Goal: Information Seeking & Learning: Learn about a topic

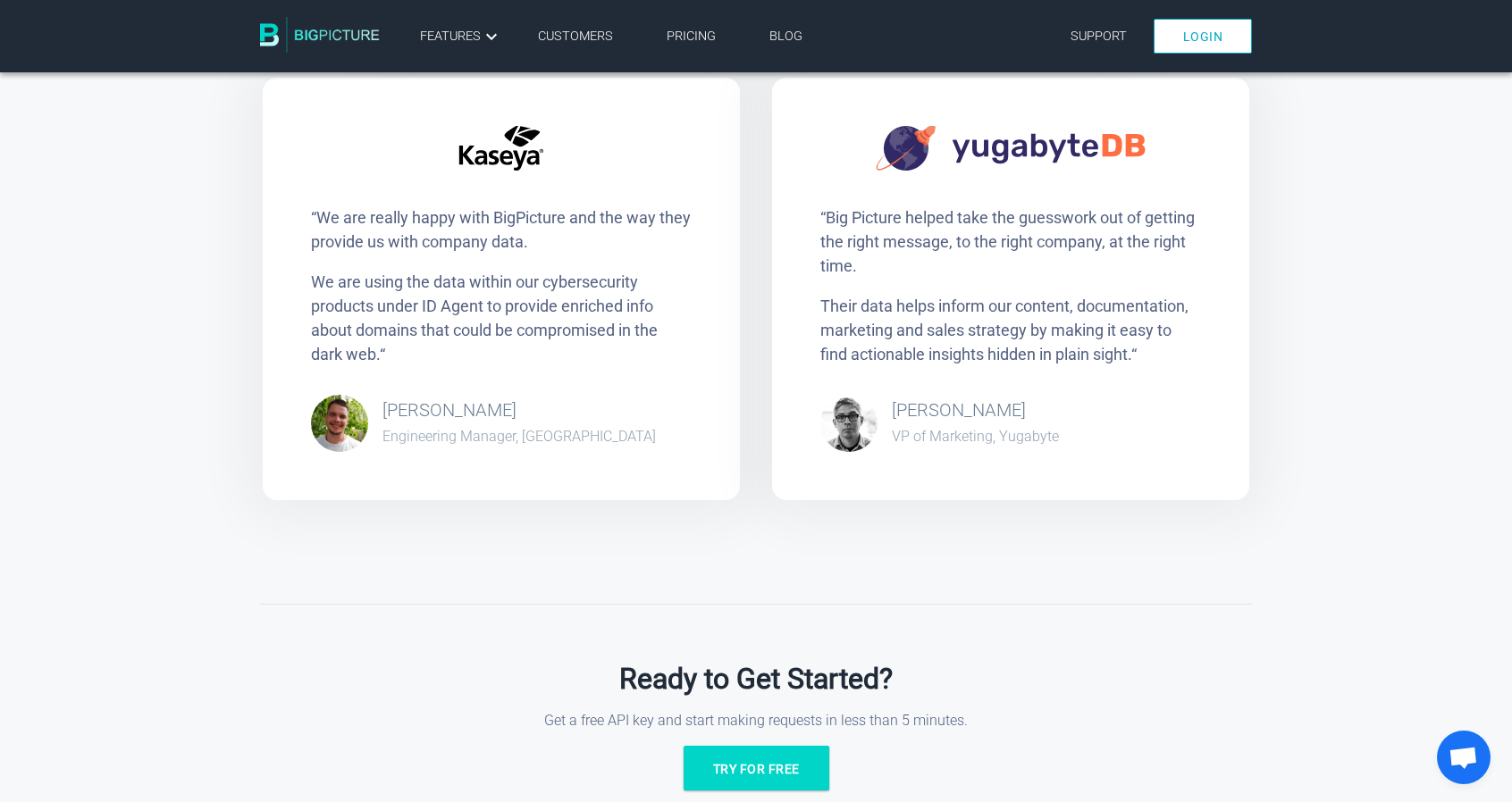
scroll to position [2780, 0]
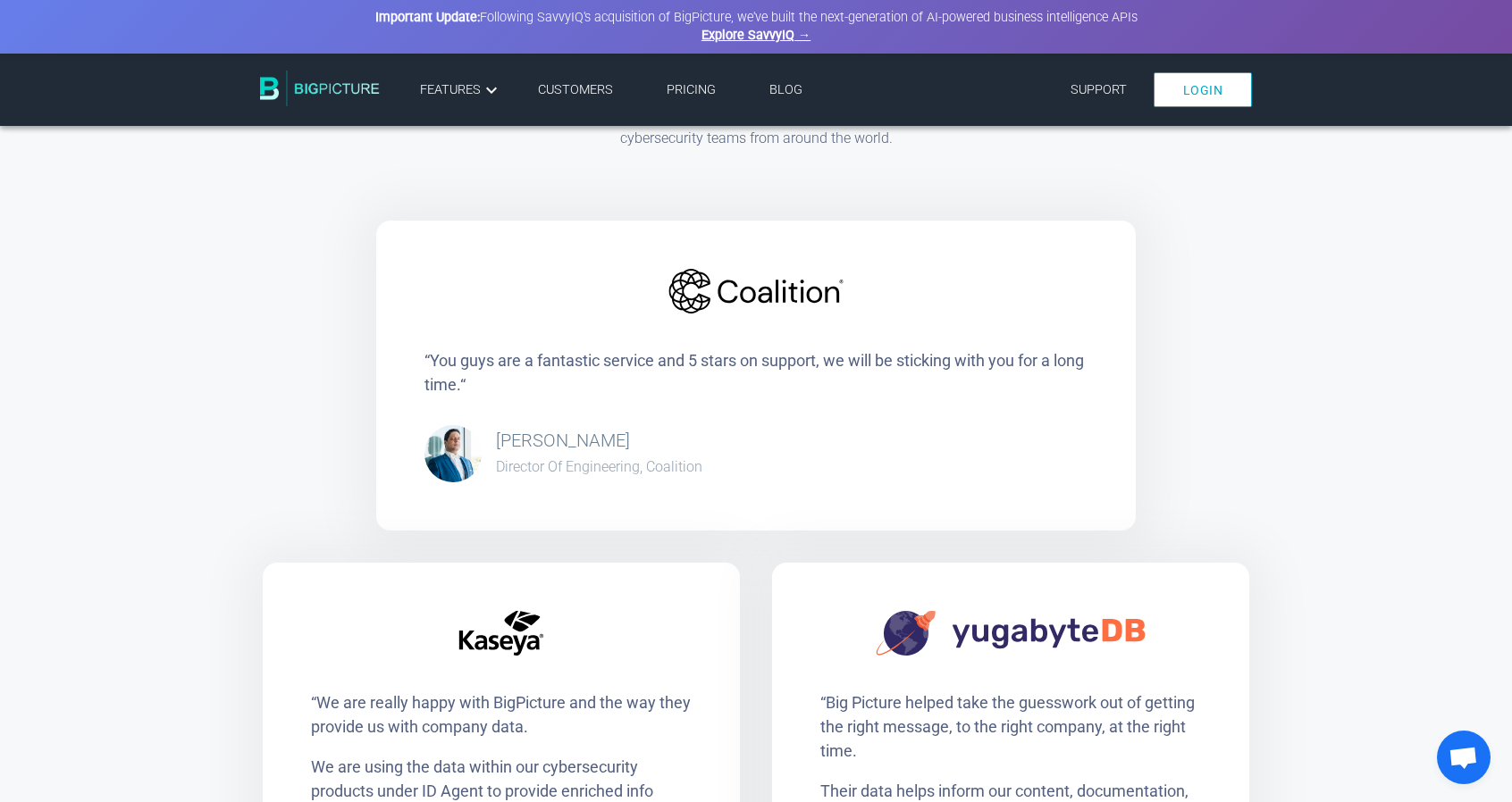
click at [146, 202] on div "Trusted by companies of all sizes From enterprise to startups, we power marketi…" at bounding box center [756, 537] width 1512 height 1103
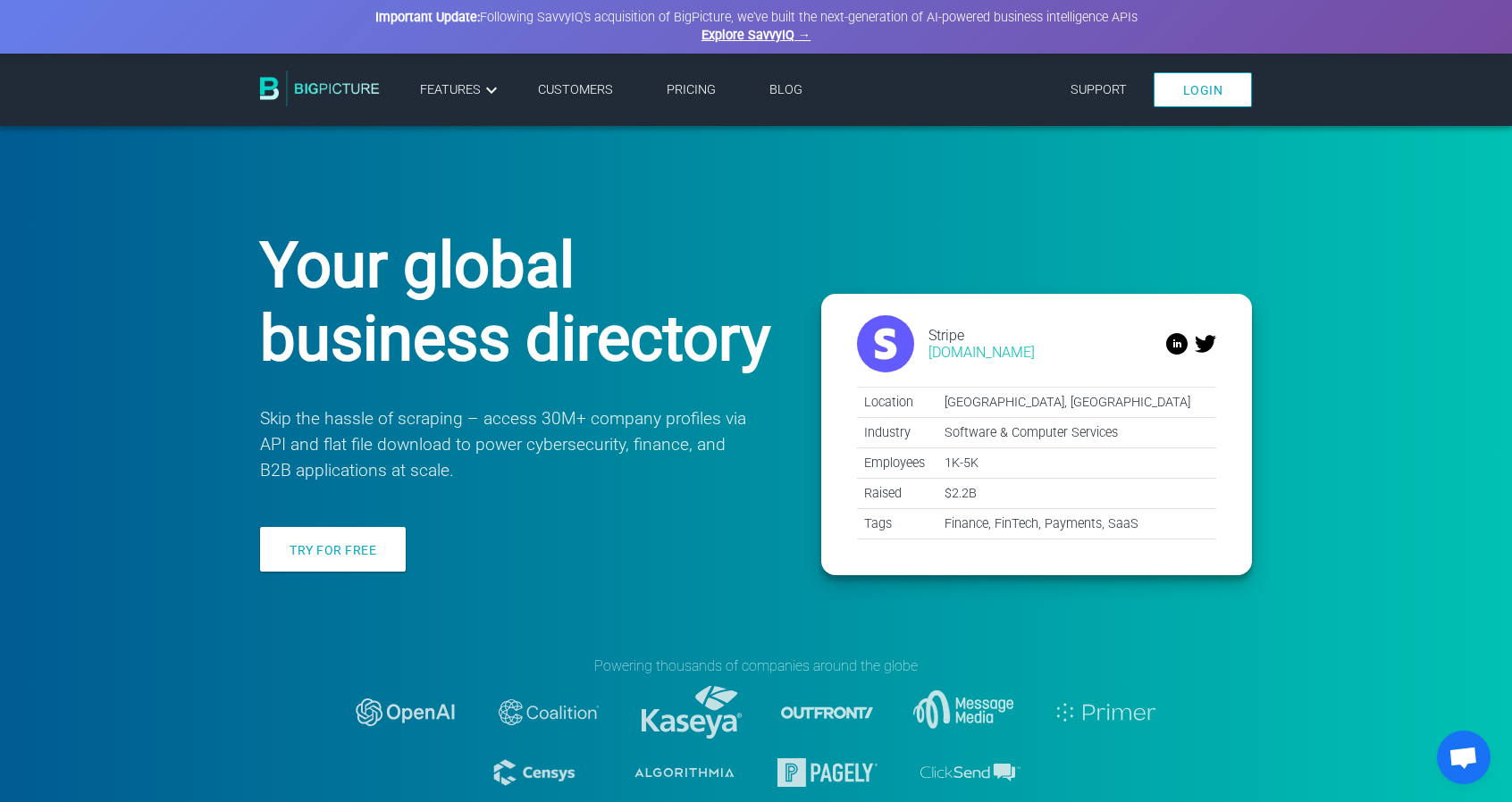
scroll to position [0, 0]
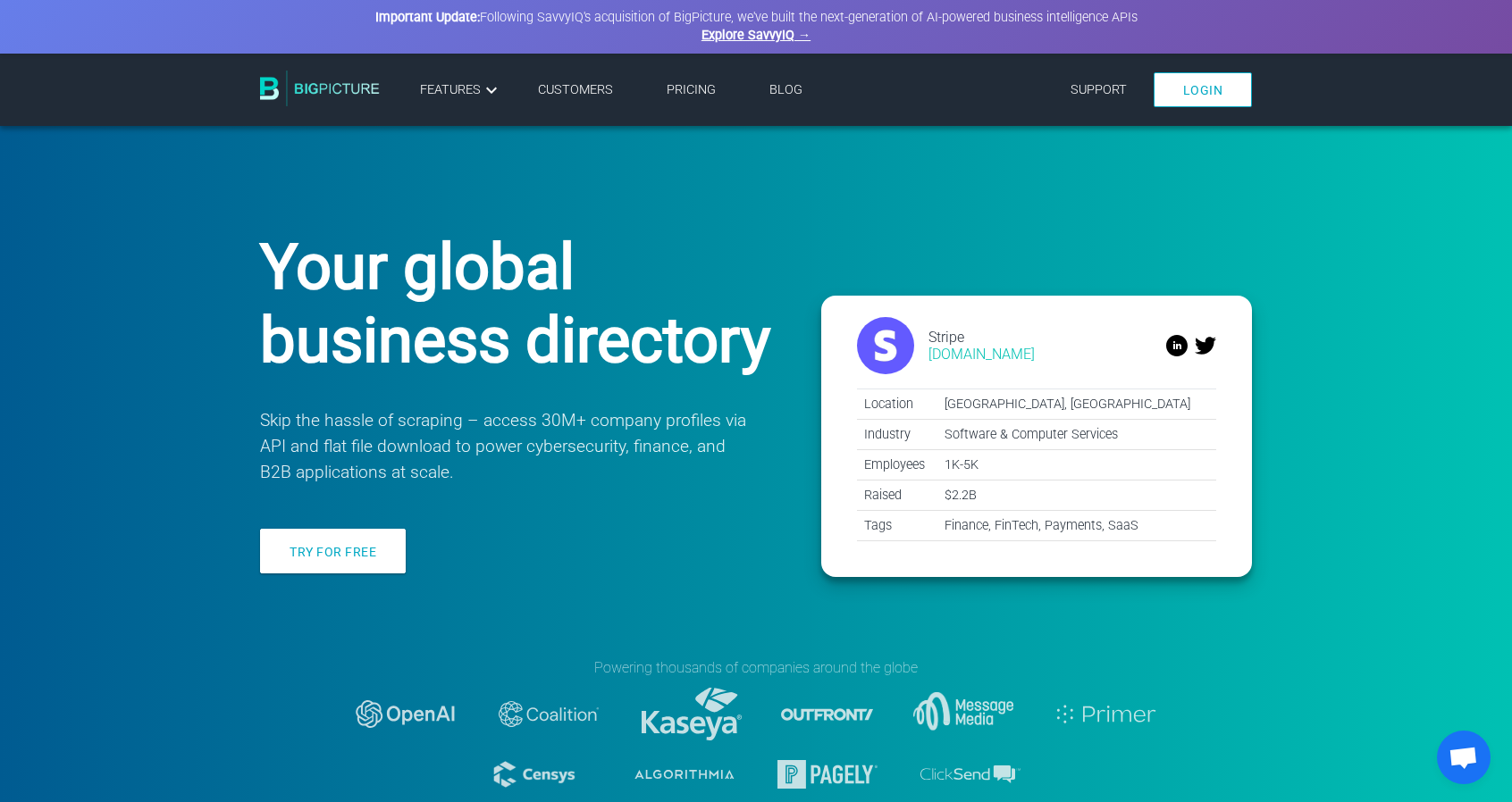
click at [332, 80] on img at bounding box center [319, 88] width 120 height 36
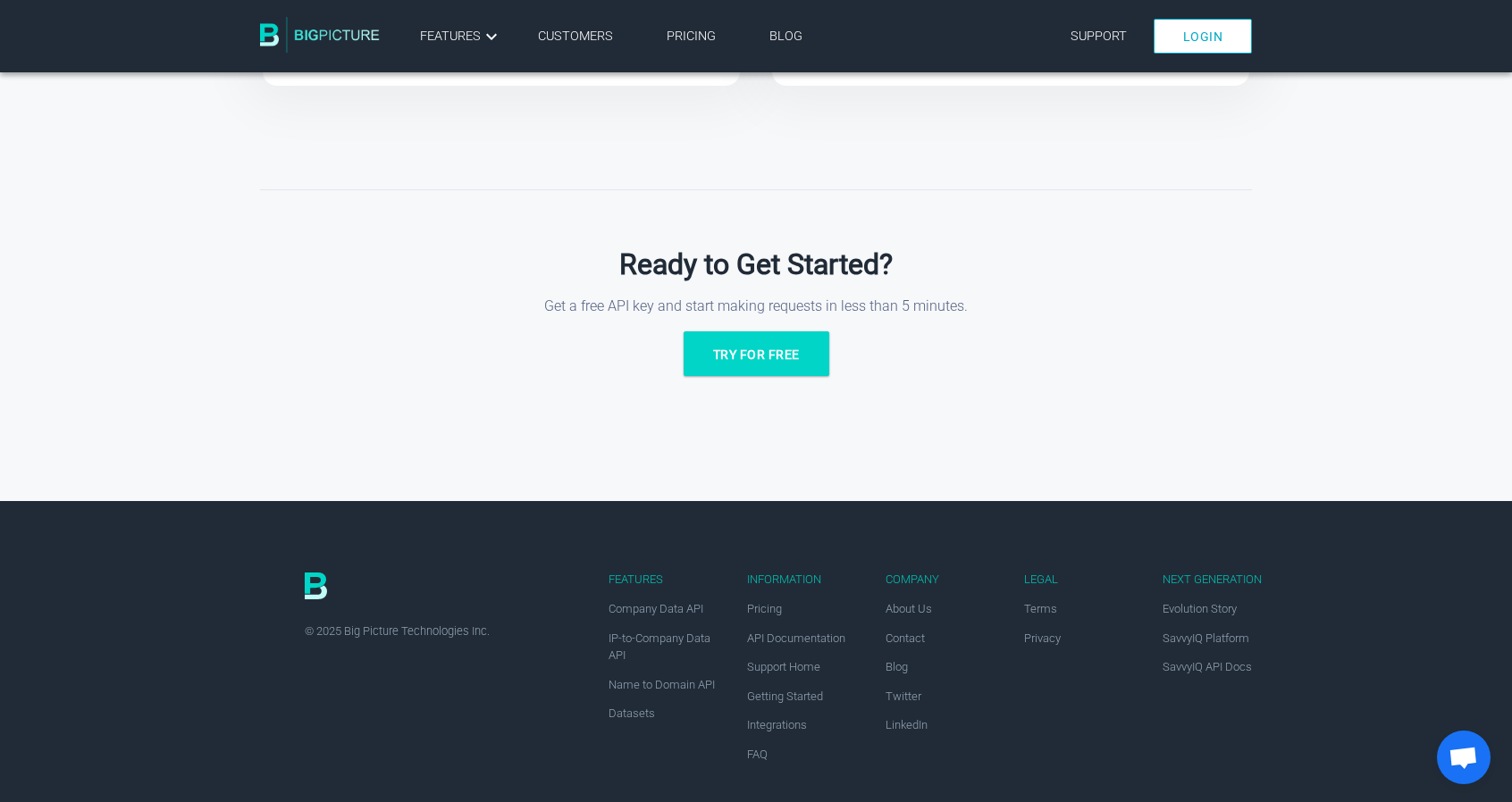
scroll to position [3211, 0]
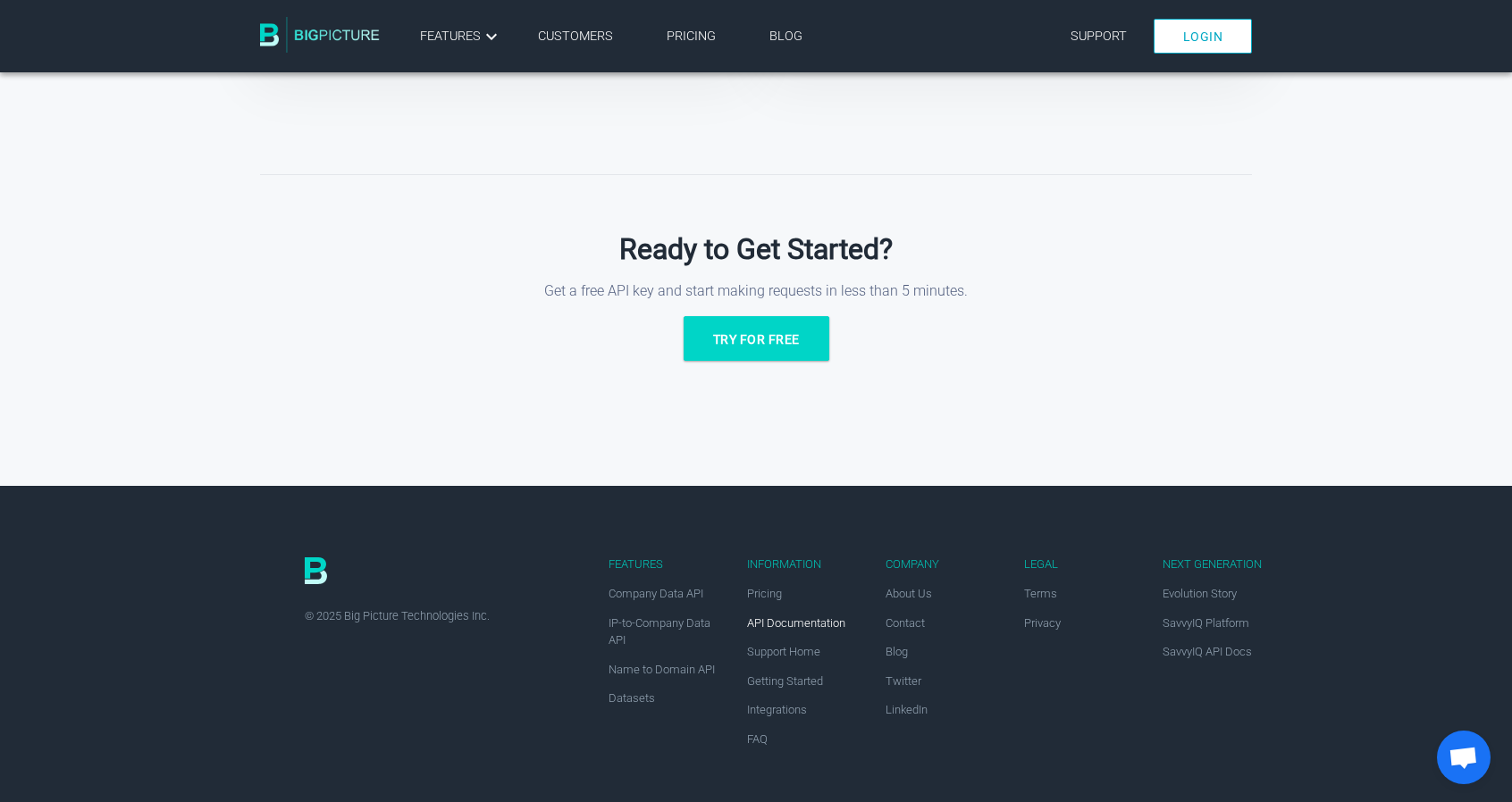
click at [780, 620] on link "API Documentation" at bounding box center [796, 623] width 98 height 14
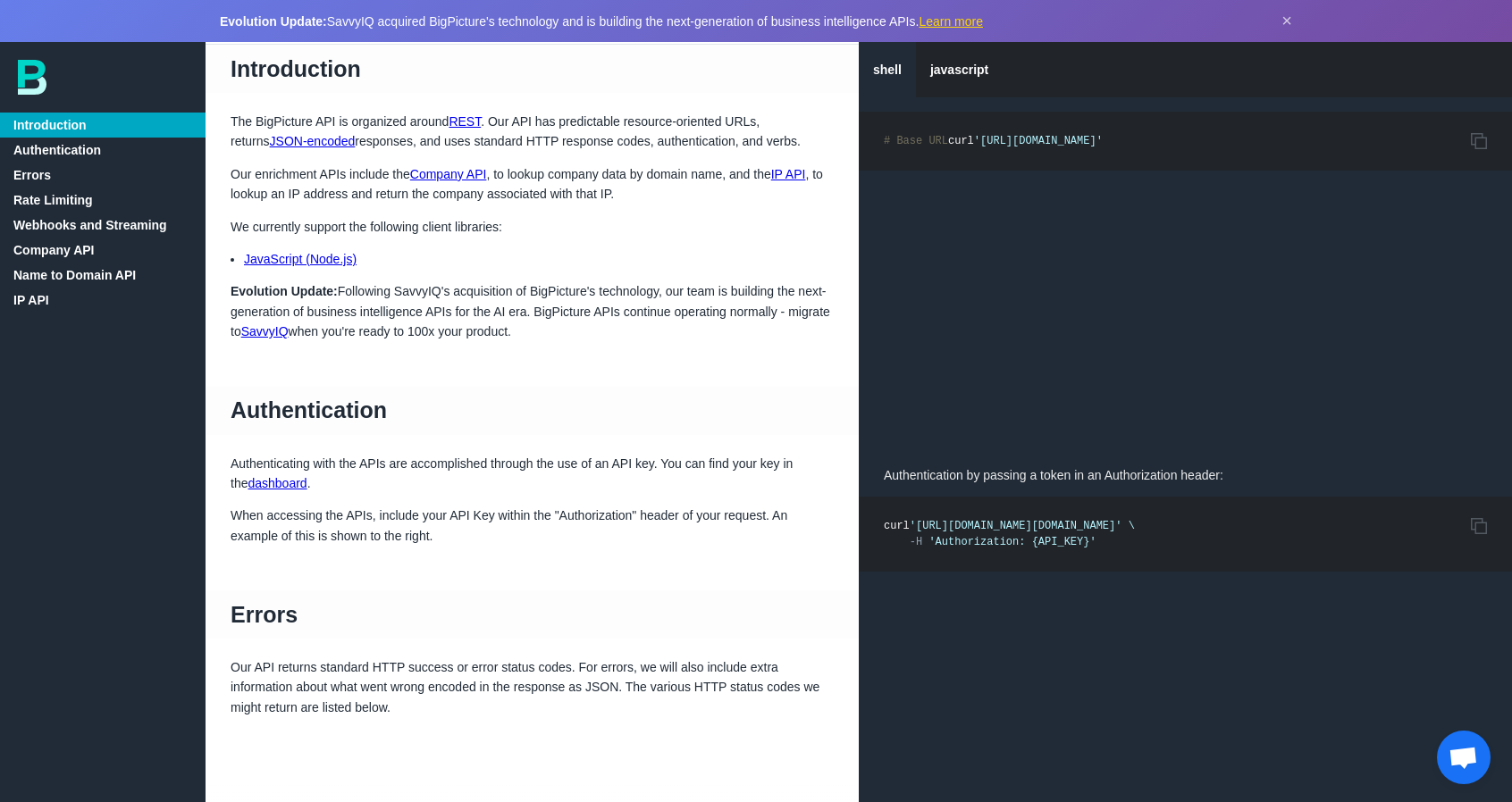
scroll to position [42, 0]
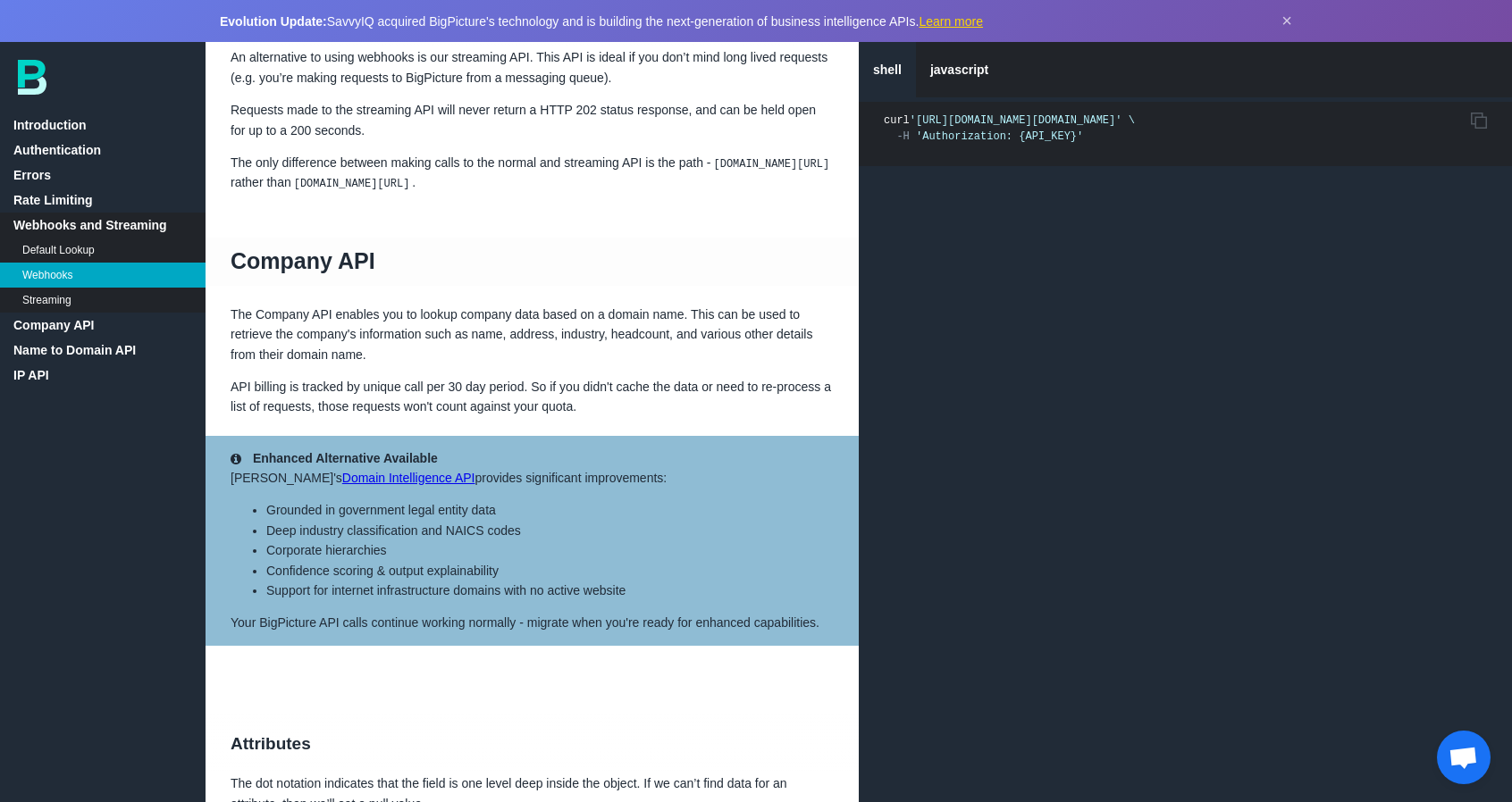
scroll to position [3070, 0]
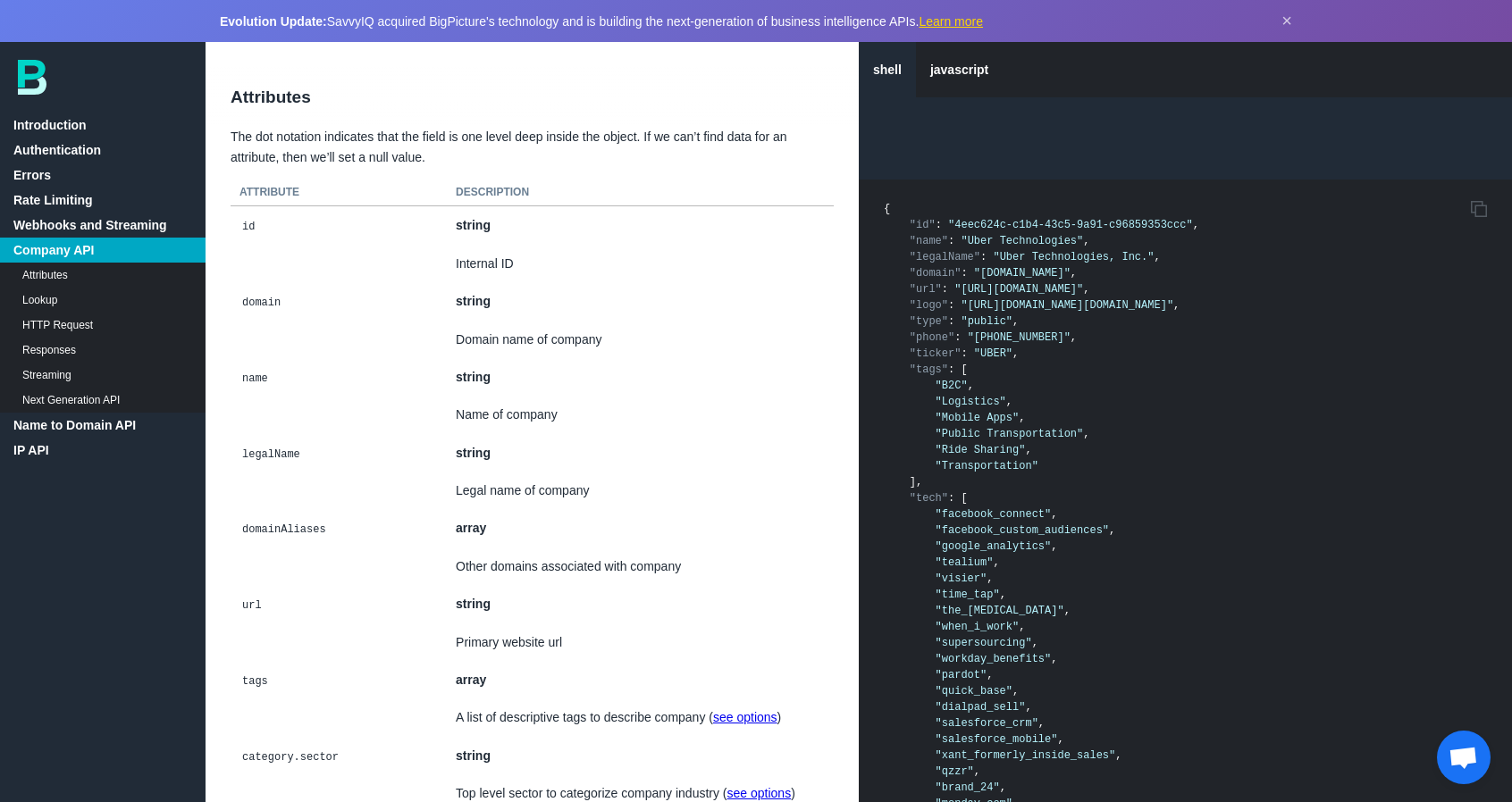
scroll to position [3669, 0]
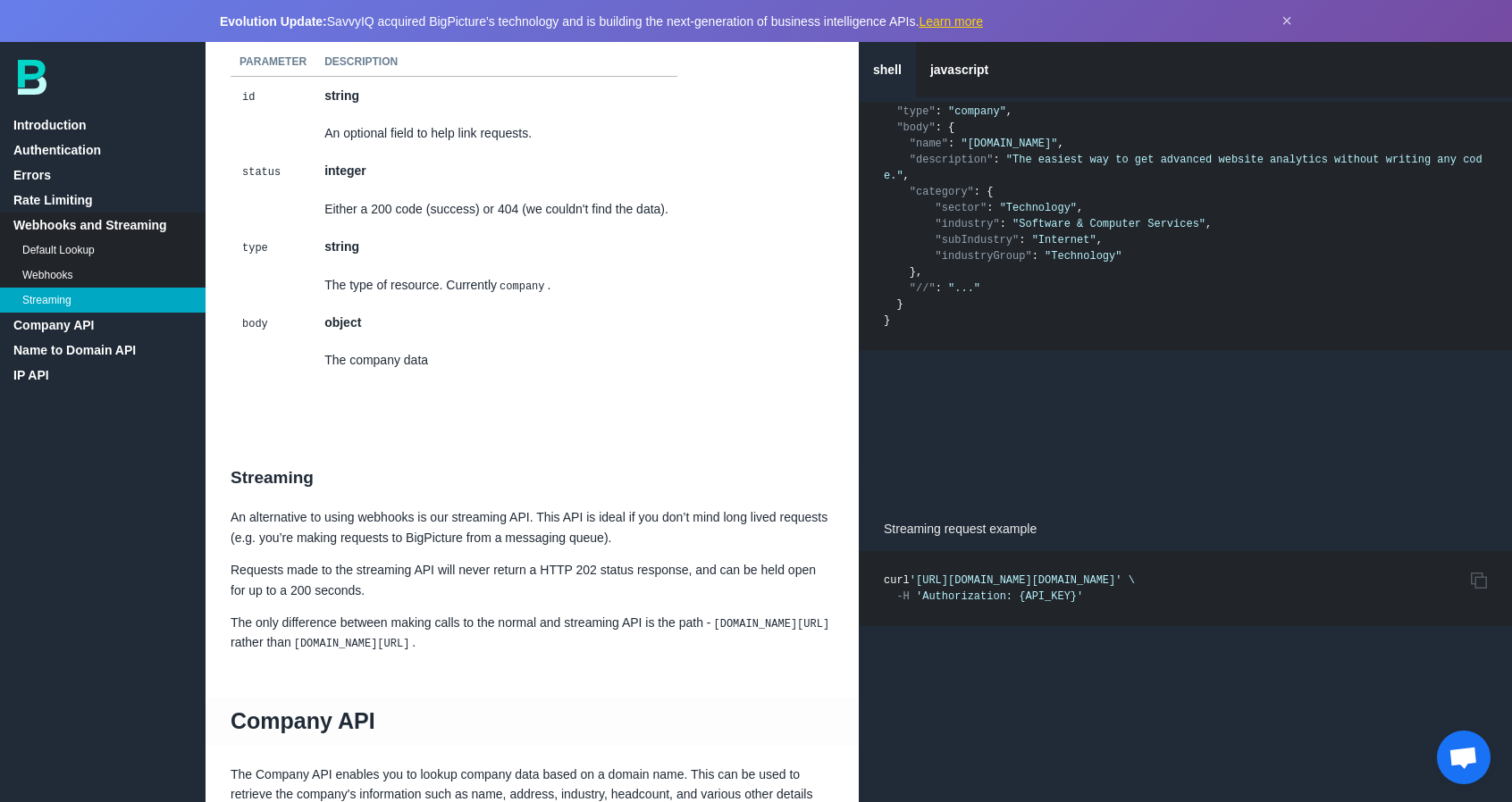
scroll to position [2508, 0]
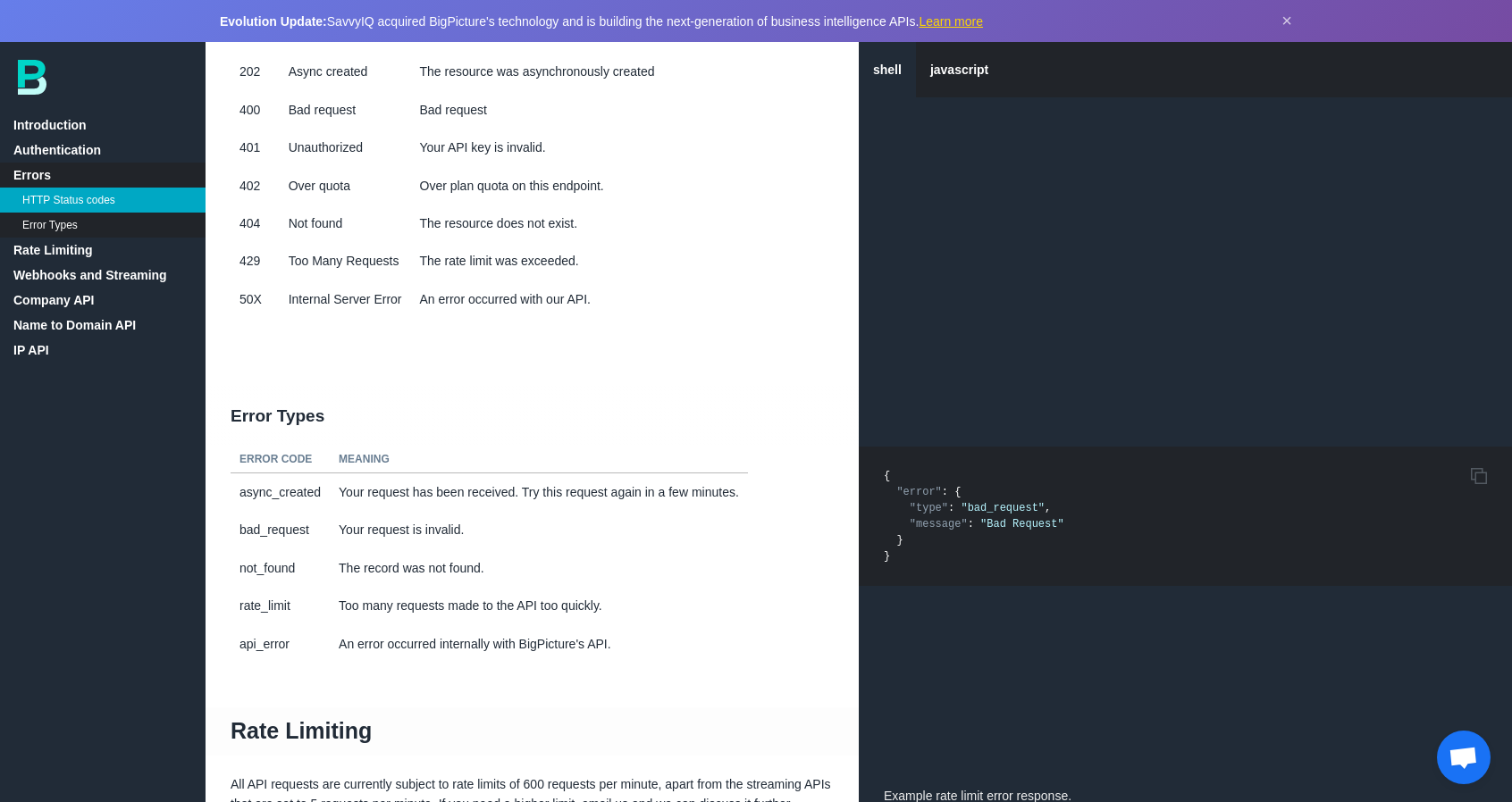
scroll to position [900, 0]
click at [108, 439] on div "shell javascript Introduction Authentication Errors HTTP Status codes Error Typ…" at bounding box center [103, 423] width 206 height 761
